Goal: Task Accomplishment & Management: Manage account settings

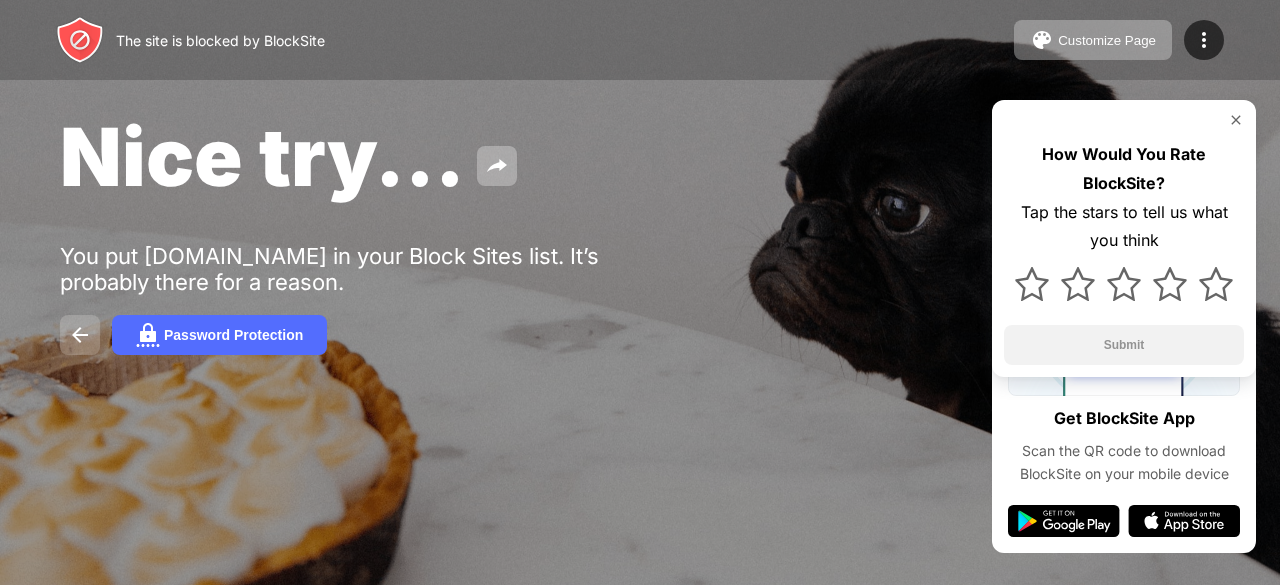
click at [95, 337] on button at bounding box center [80, 335] width 40 height 40
click at [1230, 112] on img at bounding box center [1236, 120] width 16 height 16
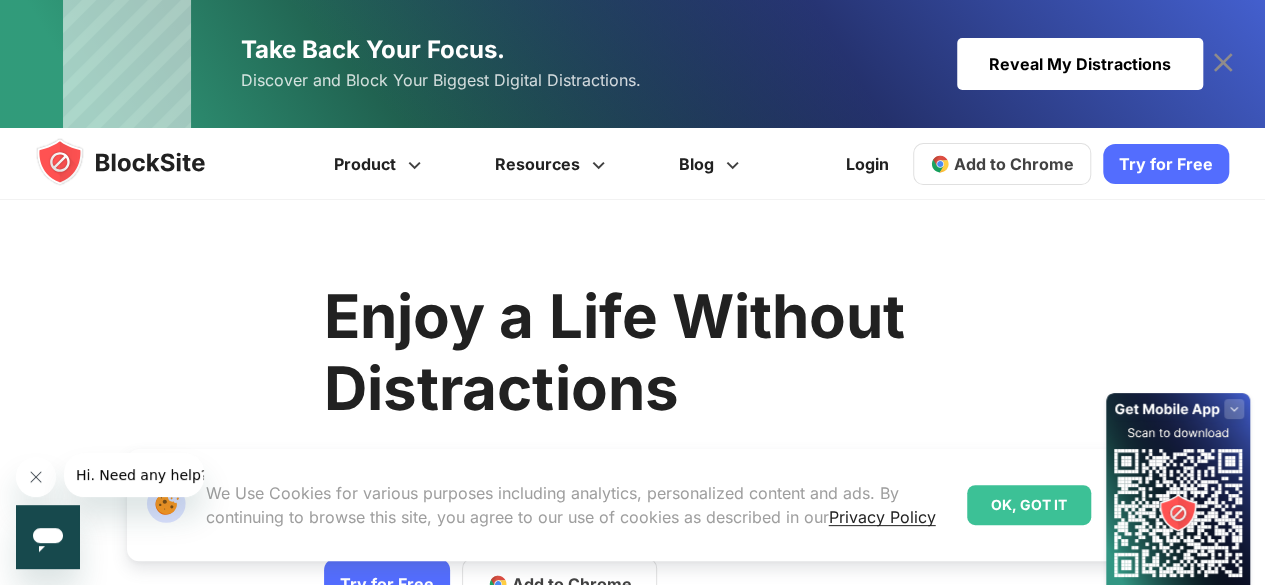
click at [1089, 66] on div "Reveal My Distractions" at bounding box center [1080, 64] width 246 height 52
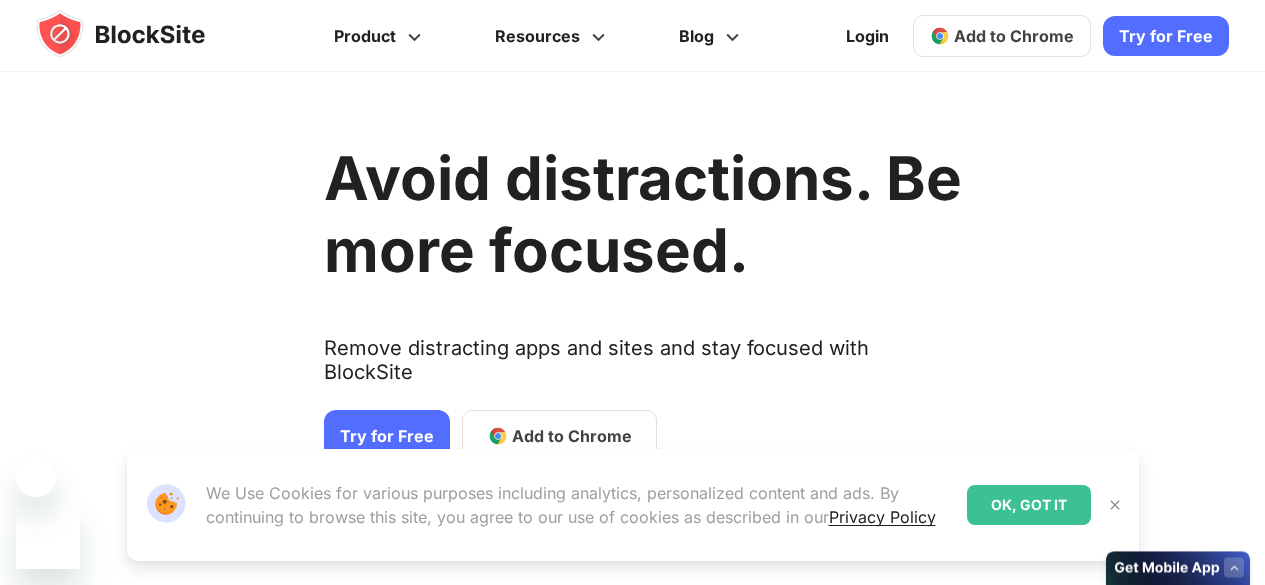
scroll to position [139, 0]
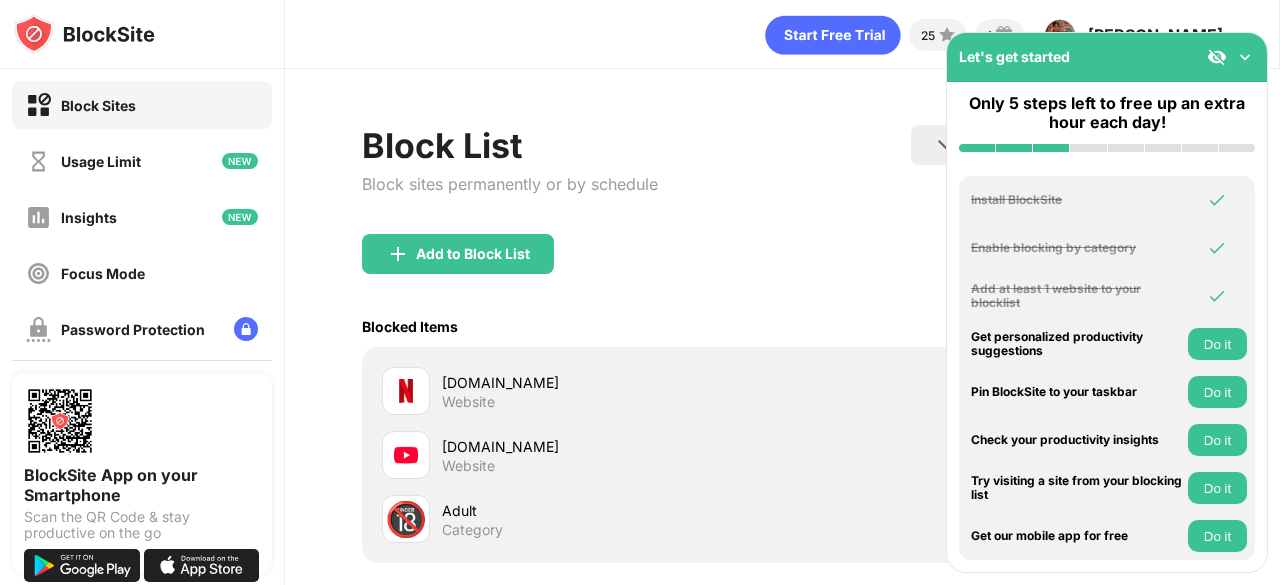
click at [481, 388] on div "[DOMAIN_NAME]" at bounding box center [612, 382] width 341 height 21
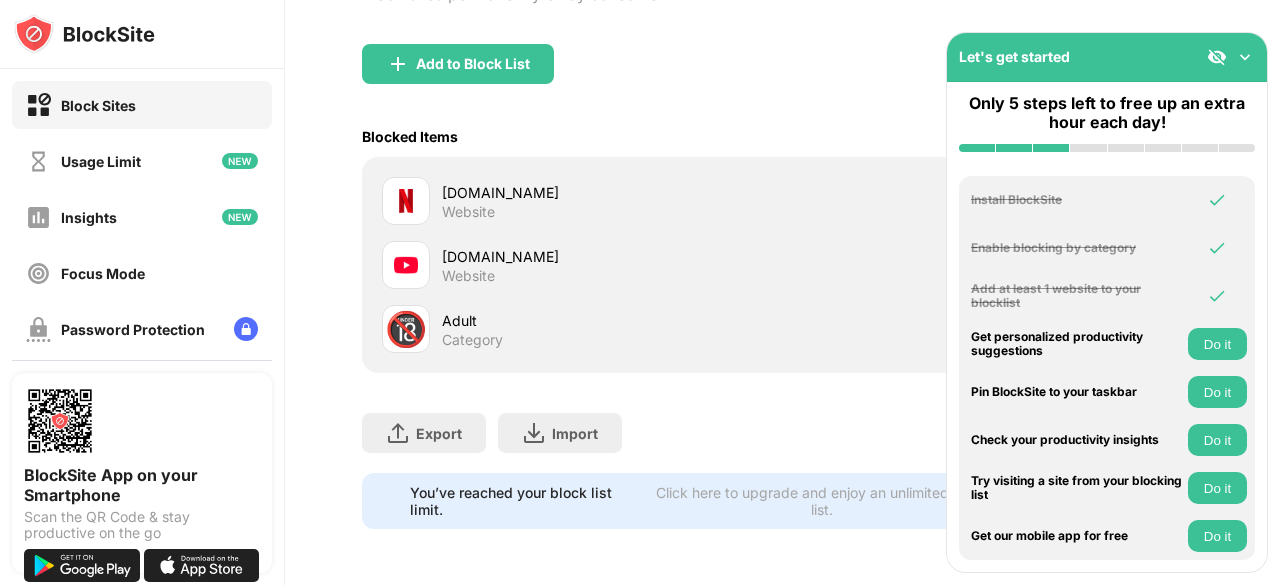
scroll to position [203, 0]
click at [737, 191] on div "[DOMAIN_NAME] Website" at bounding box center [612, 201] width 341 height 39
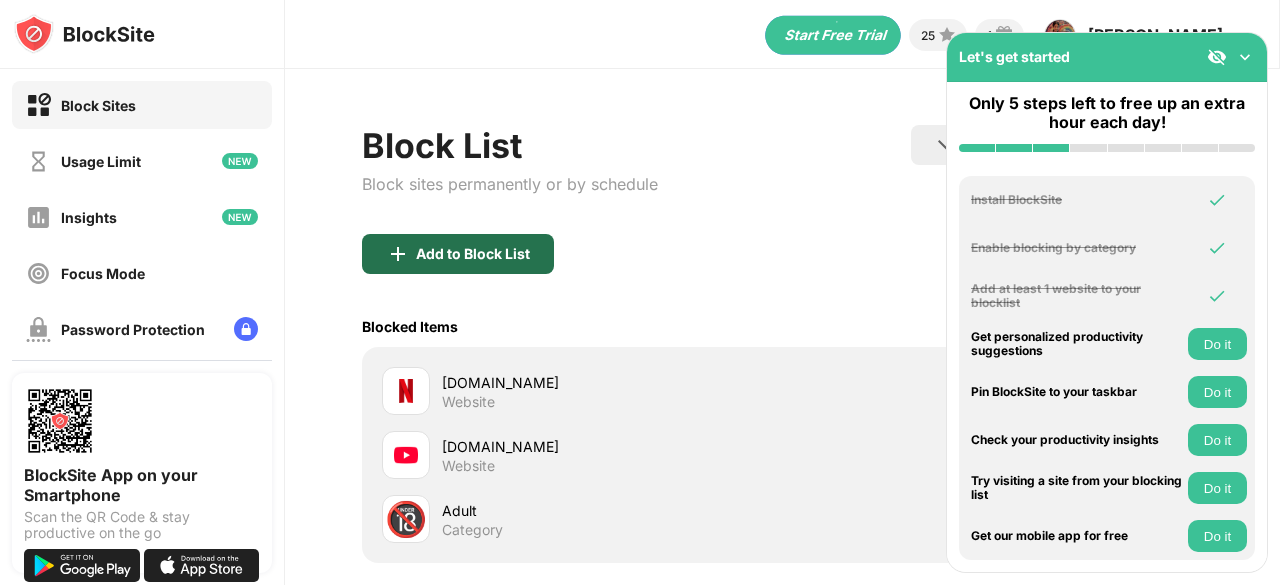
click at [504, 247] on div "Add to Block List" at bounding box center [473, 254] width 114 height 16
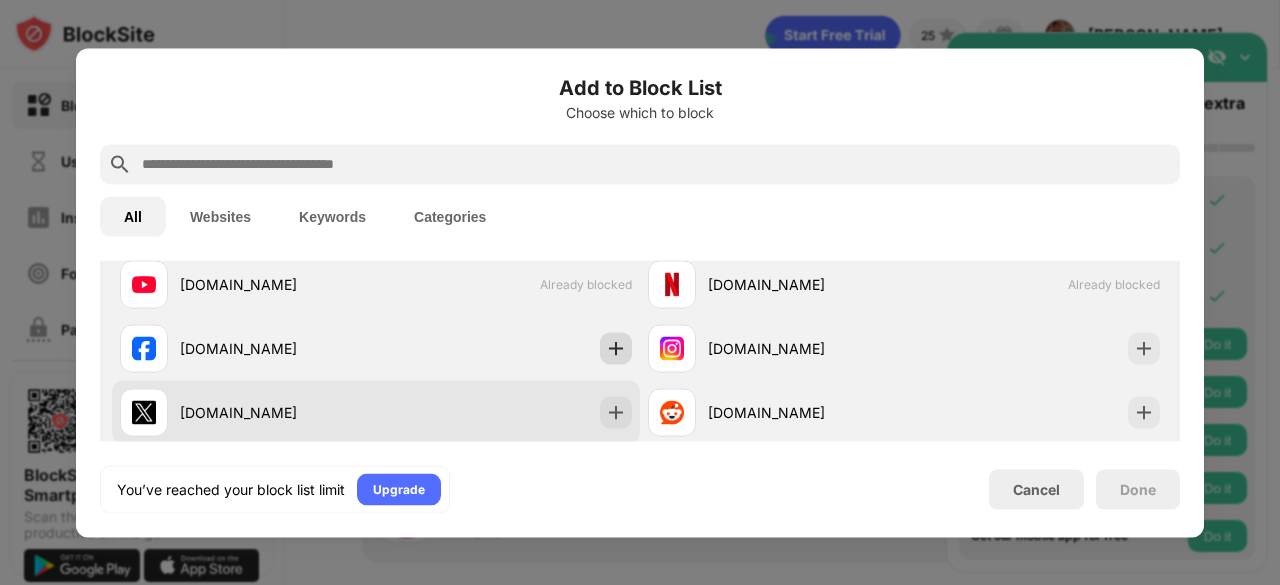
scroll to position [342, 0]
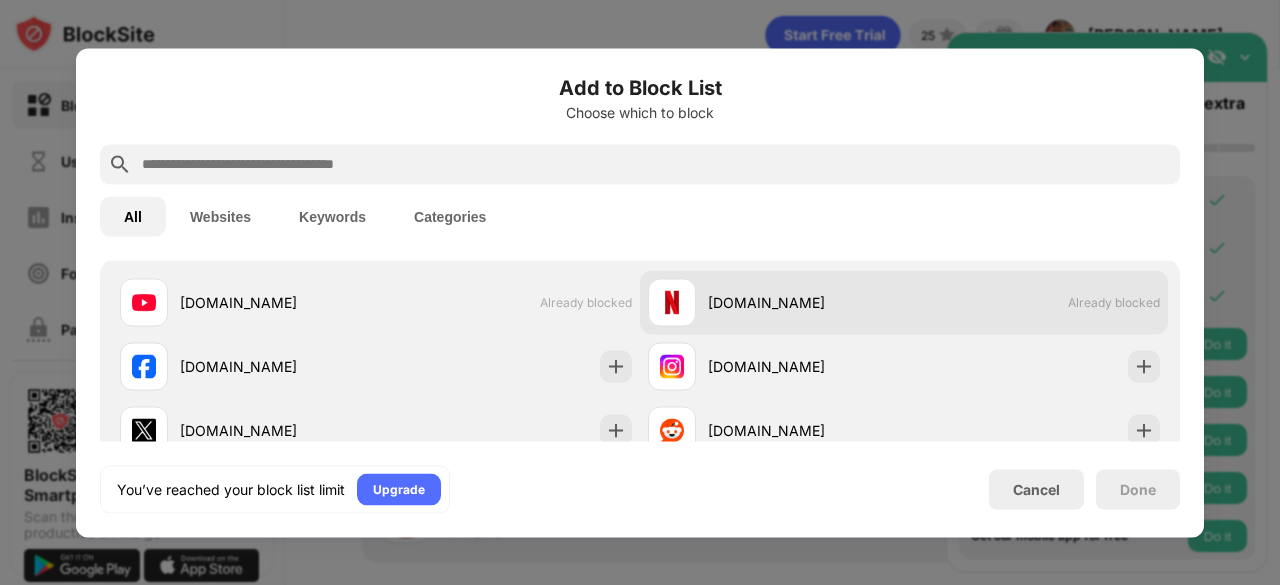
click at [783, 325] on div "netflix.com" at bounding box center [776, 302] width 256 height 48
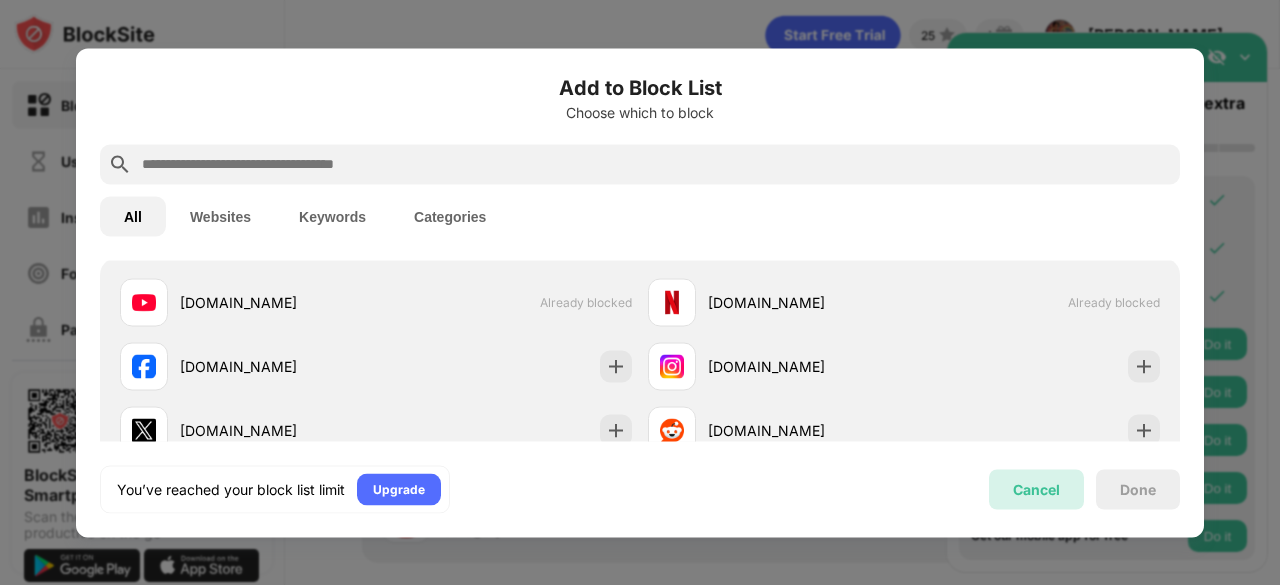
click at [1004, 476] on div "Cancel" at bounding box center [1036, 489] width 95 height 40
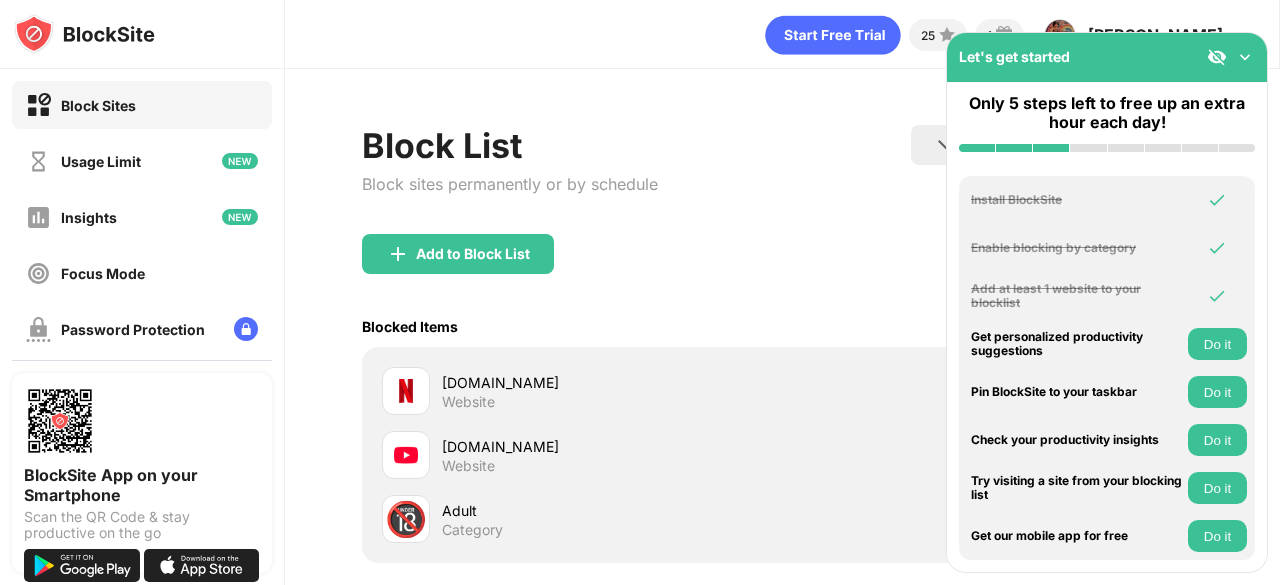
scroll to position [204, 1]
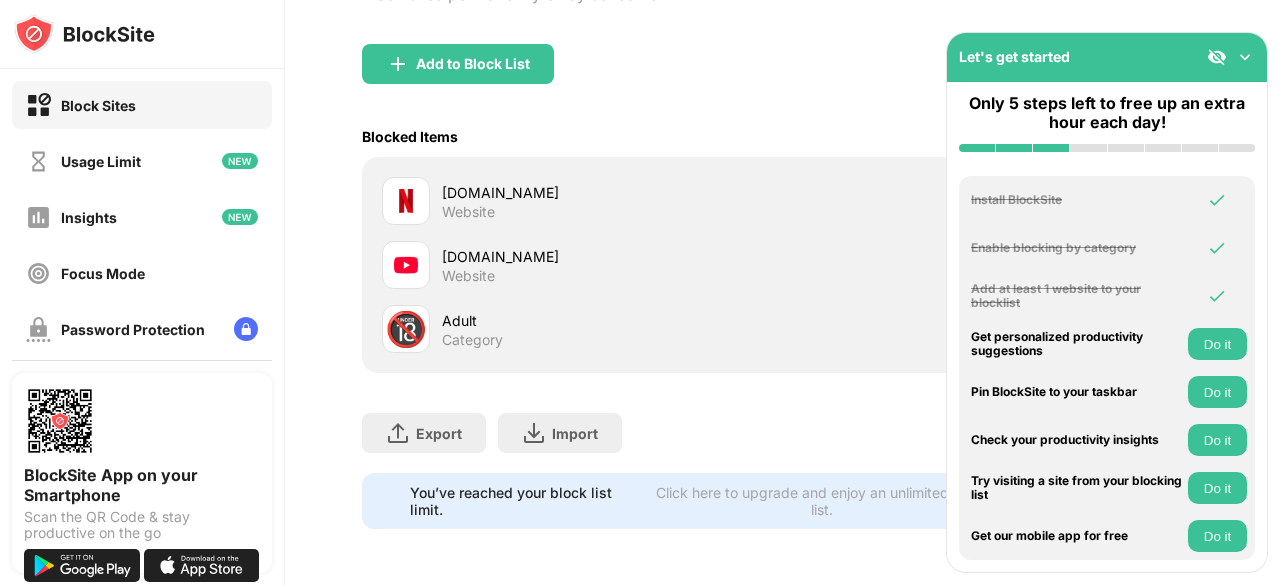
click at [523, 203] on div "netflix.com Website" at bounding box center [612, 201] width 341 height 39
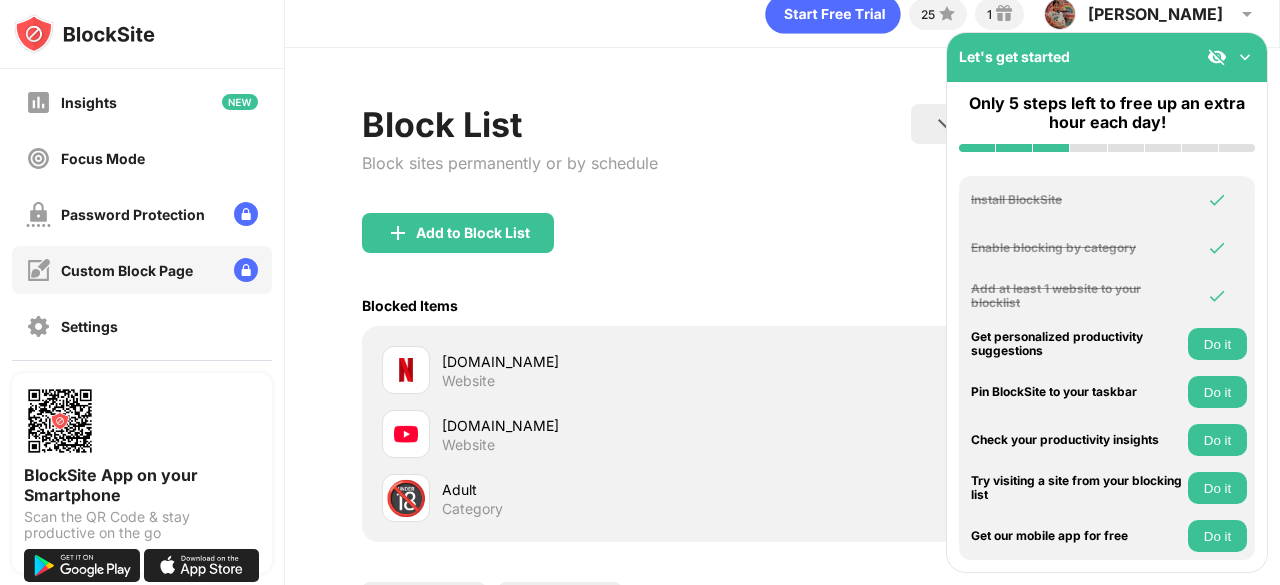
scroll to position [0, 0]
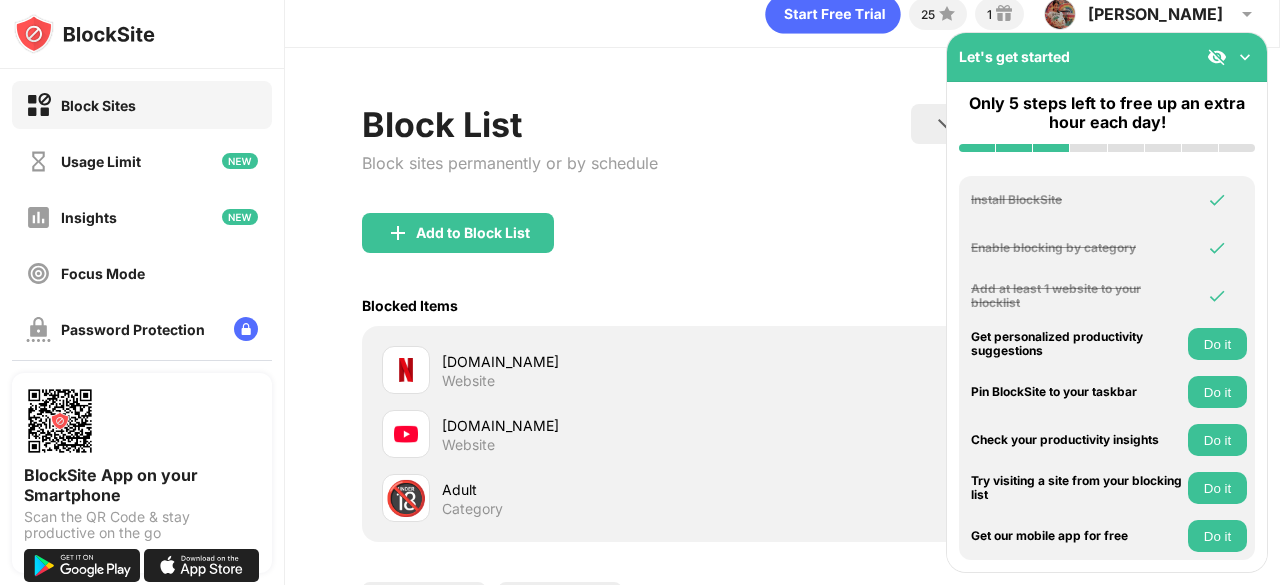
click at [152, 107] on div "Block Sites" at bounding box center [142, 105] width 260 height 48
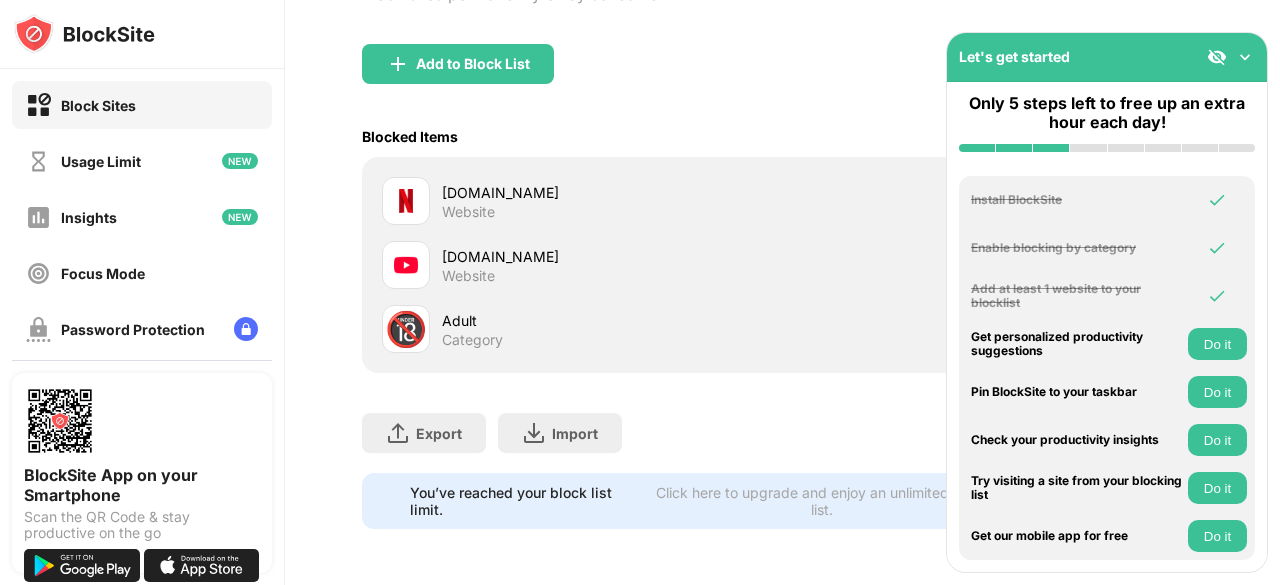
scroll to position [201, 0]
click at [506, 67] on div "Add to Block List" at bounding box center [458, 64] width 192 height 40
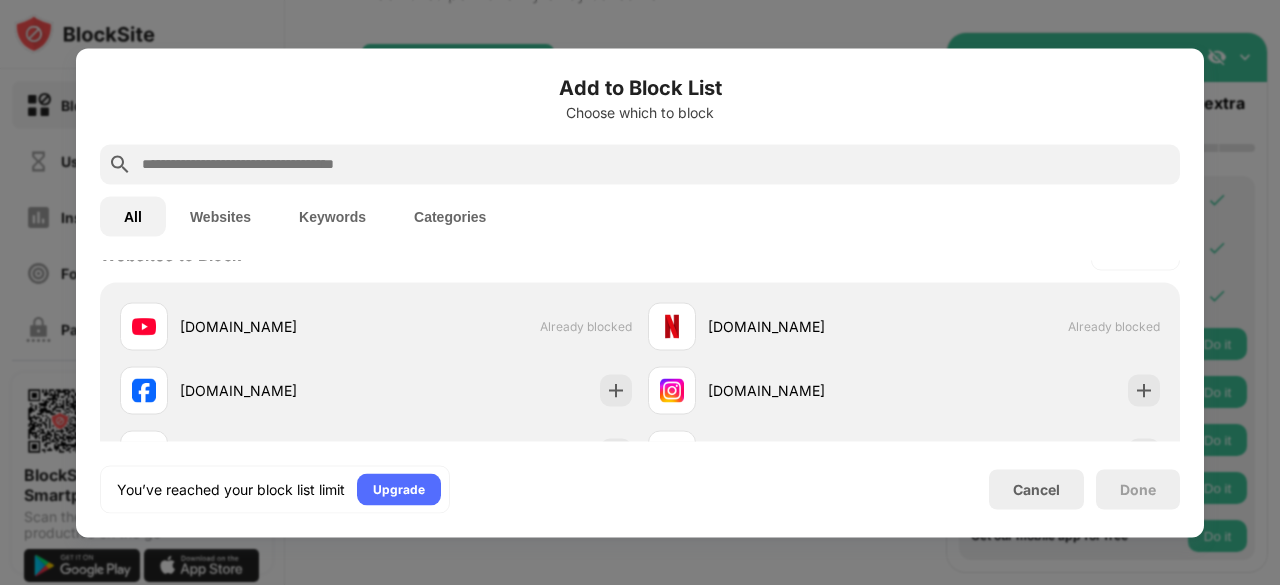
scroll to position [318, 0]
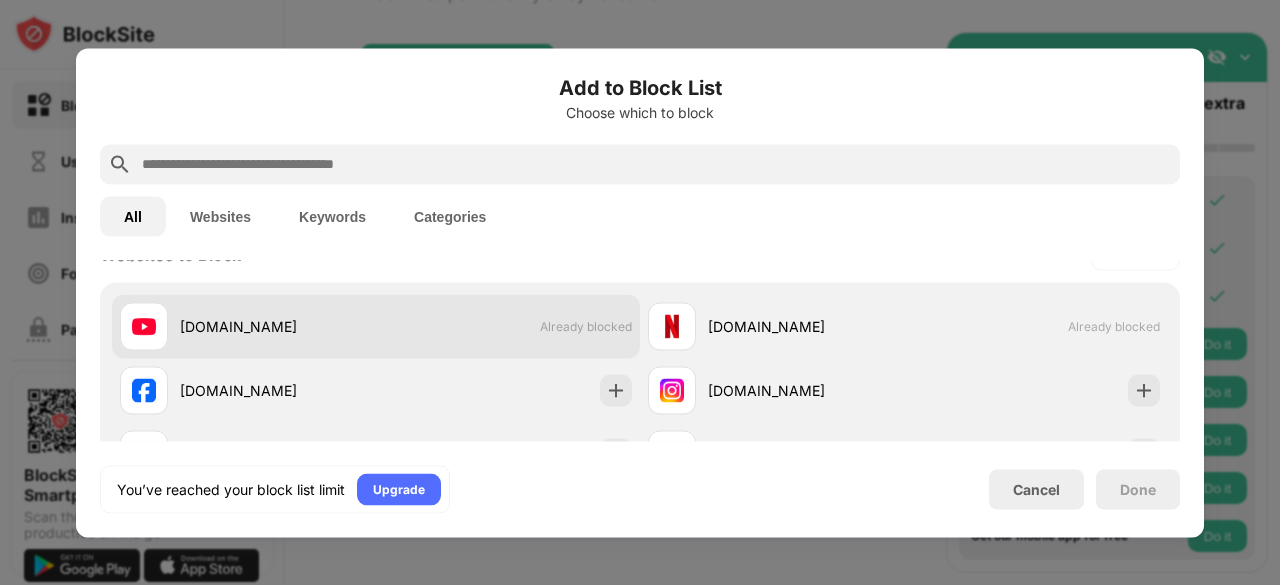
click at [568, 301] on div "youtube.com Already blocked" at bounding box center [376, 326] width 528 height 64
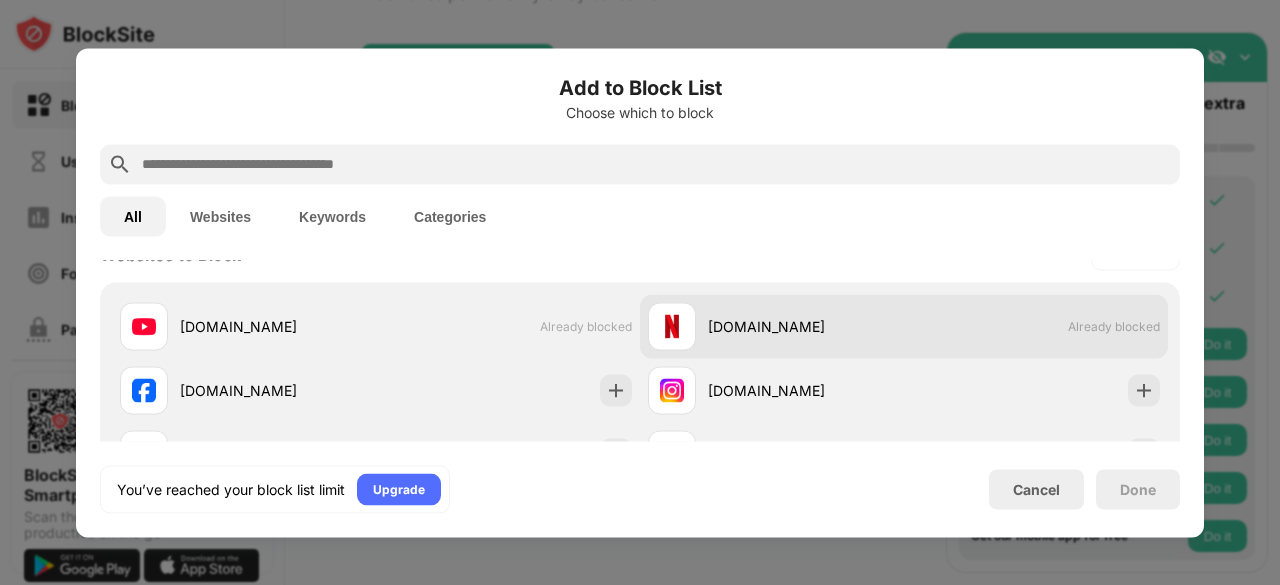
click at [708, 317] on div "netflix.com" at bounding box center [806, 326] width 196 height 21
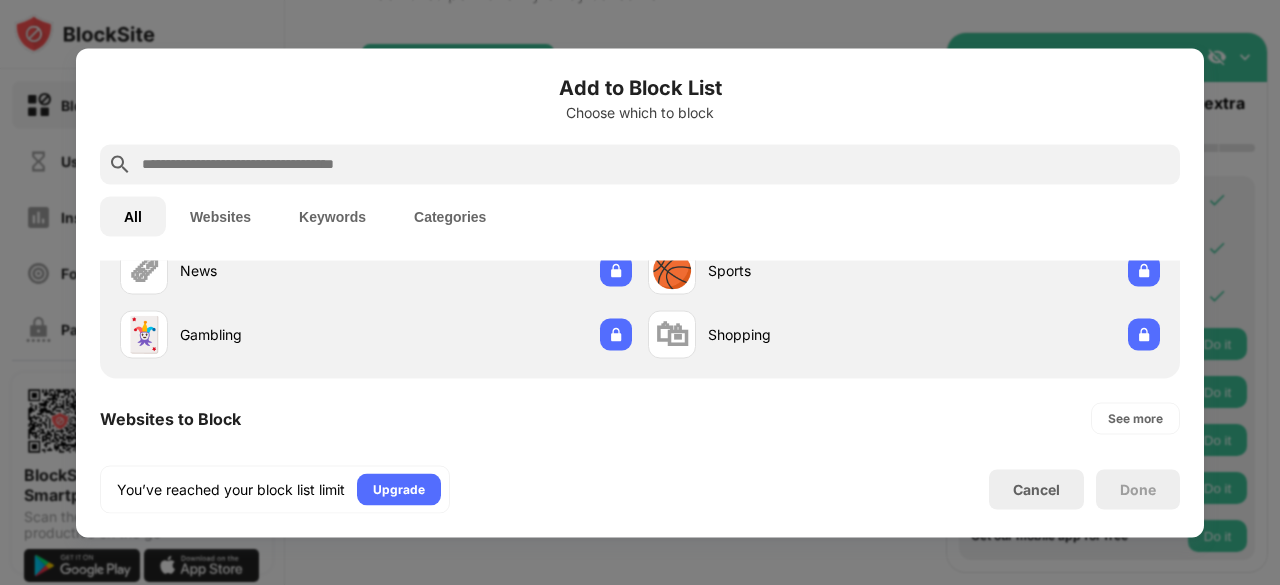
scroll to position [0, 0]
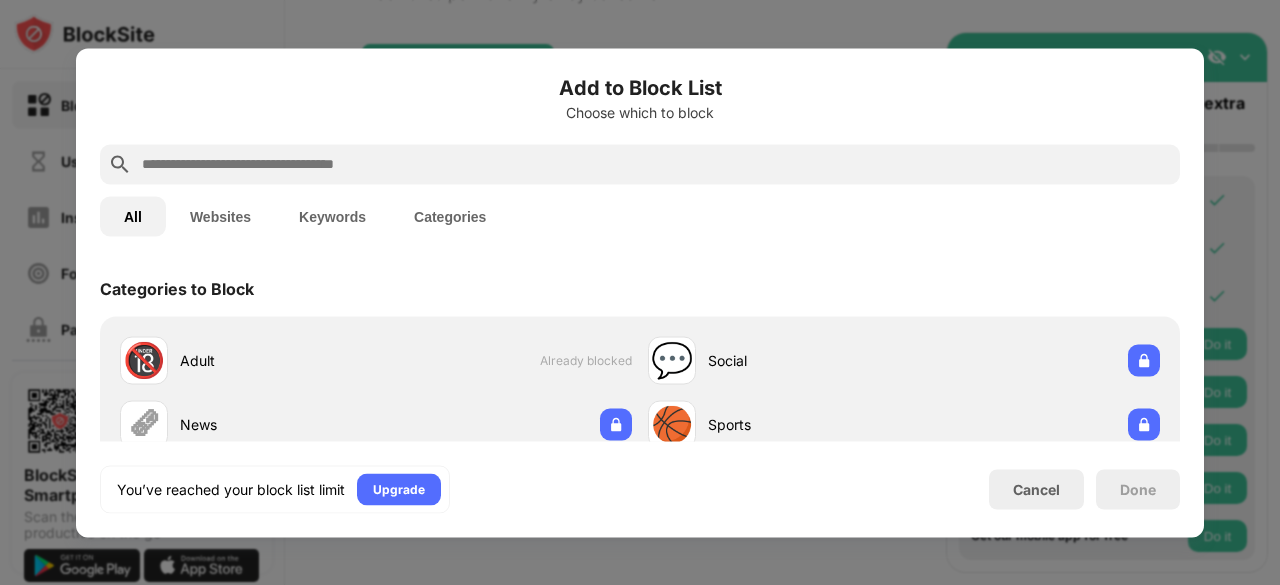
click at [1170, 17] on div at bounding box center [640, 292] width 1280 height 585
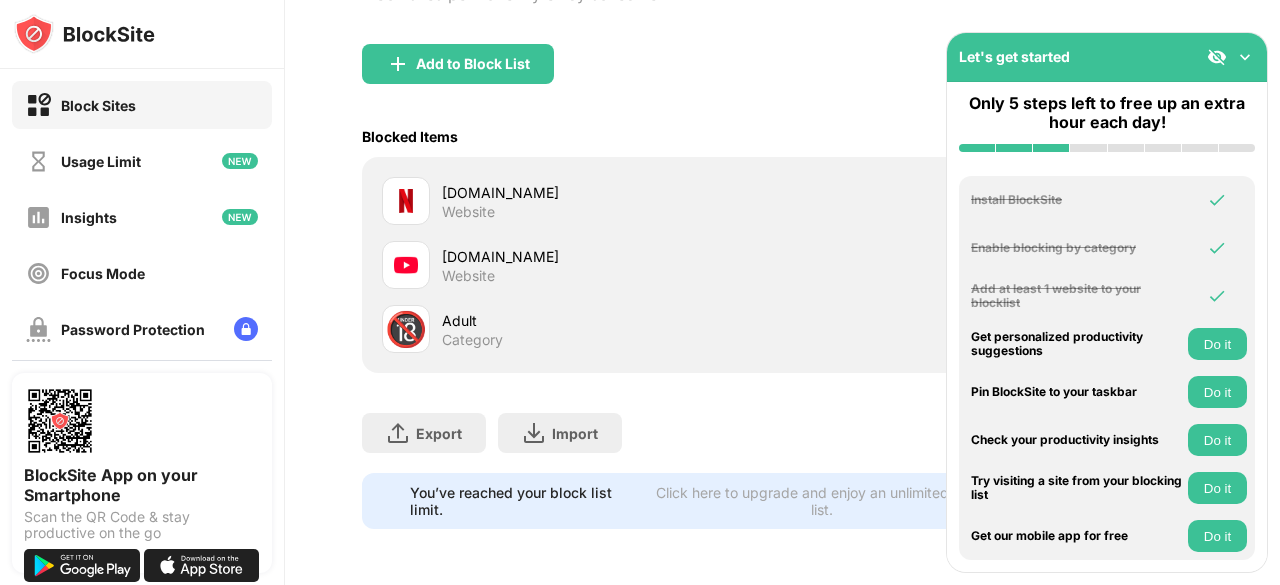
scroll to position [204, 0]
click at [1212, 51] on img at bounding box center [1217, 57] width 20 height 20
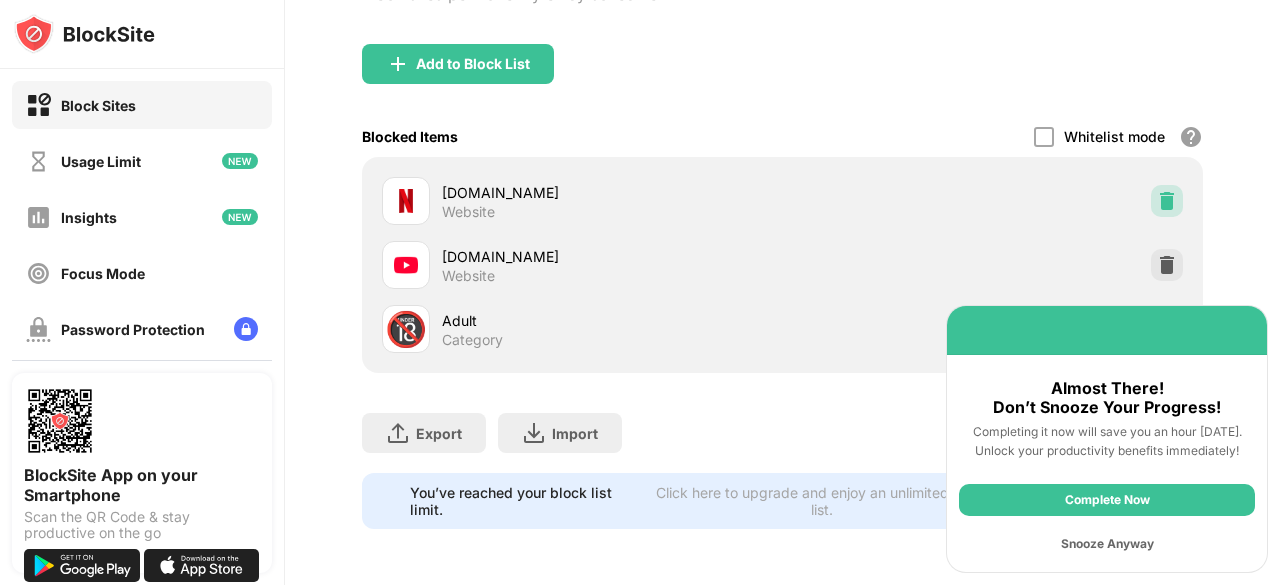
click at [1157, 191] on img at bounding box center [1167, 201] width 20 height 20
